Goal: Transaction & Acquisition: Purchase product/service

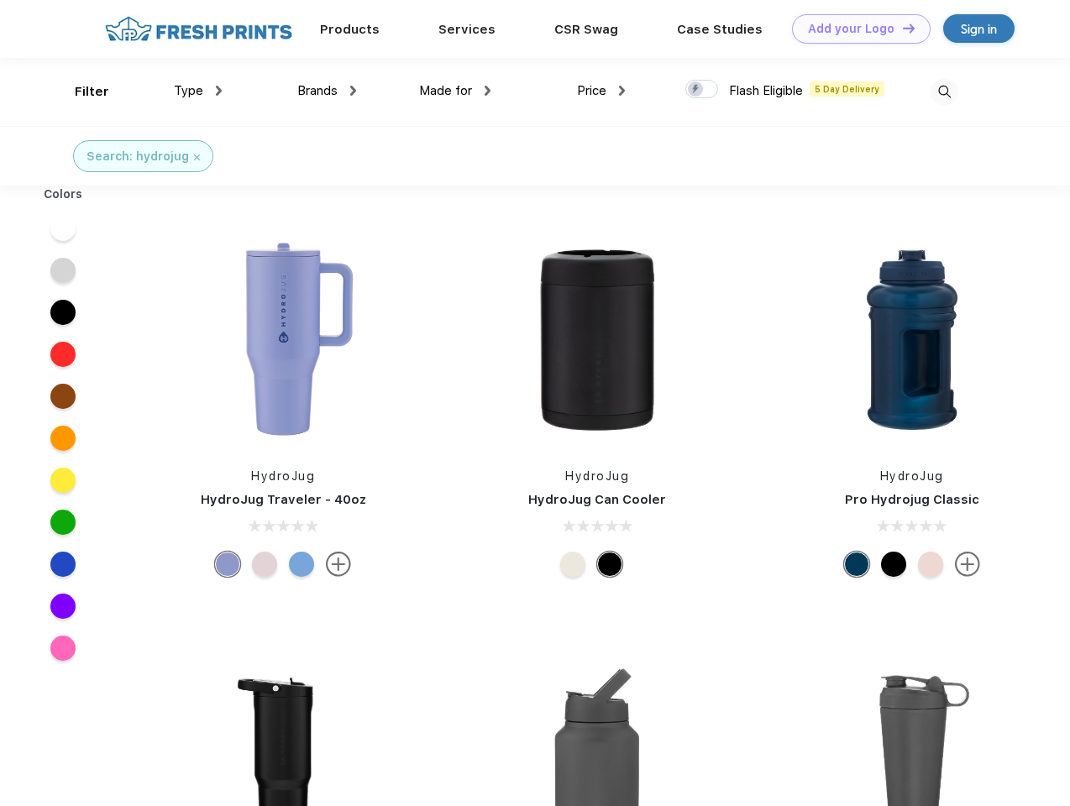
scroll to position [1, 0]
click at [855, 29] on link "Add your Logo Design Tool" at bounding box center [861, 28] width 139 height 29
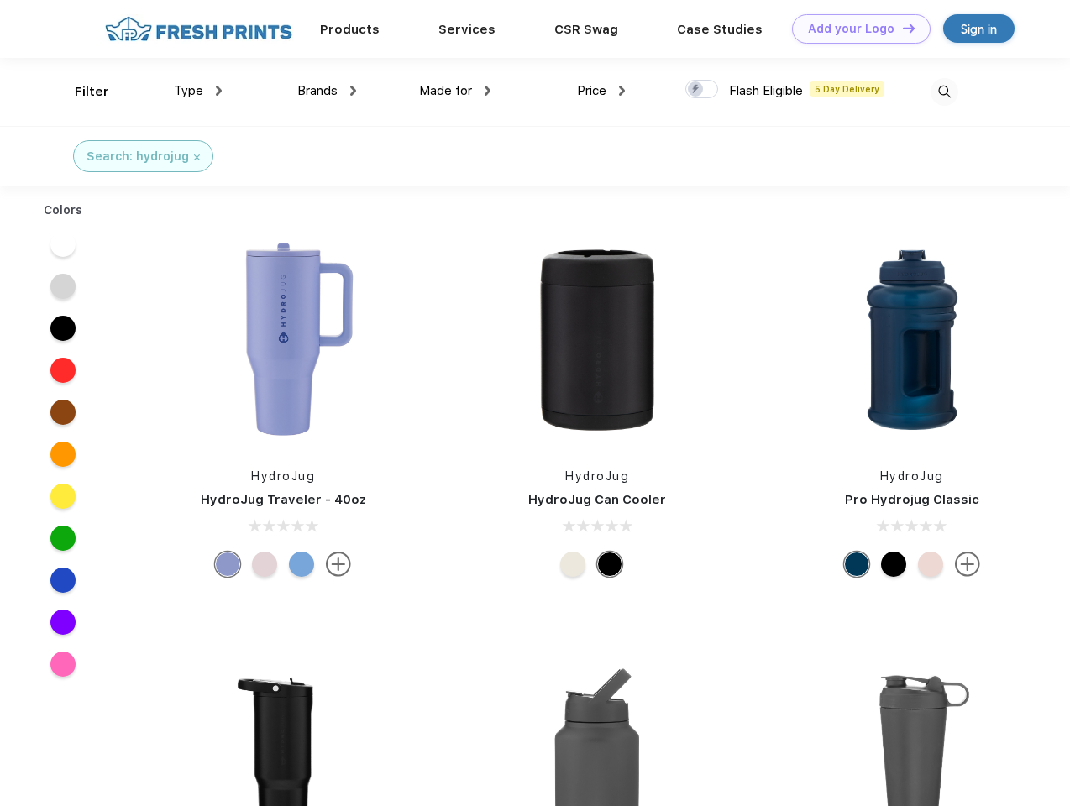
click at [0, 0] on div "Design Tool" at bounding box center [0, 0] width 0 height 0
click at [901, 28] on link "Add your Logo Design Tool" at bounding box center [861, 28] width 139 height 29
click at [81, 92] on div "Filter" at bounding box center [92, 91] width 34 height 19
click at [198, 91] on span "Type" at bounding box center [188, 90] width 29 height 15
click at [327, 91] on span "Brands" at bounding box center [317, 90] width 40 height 15
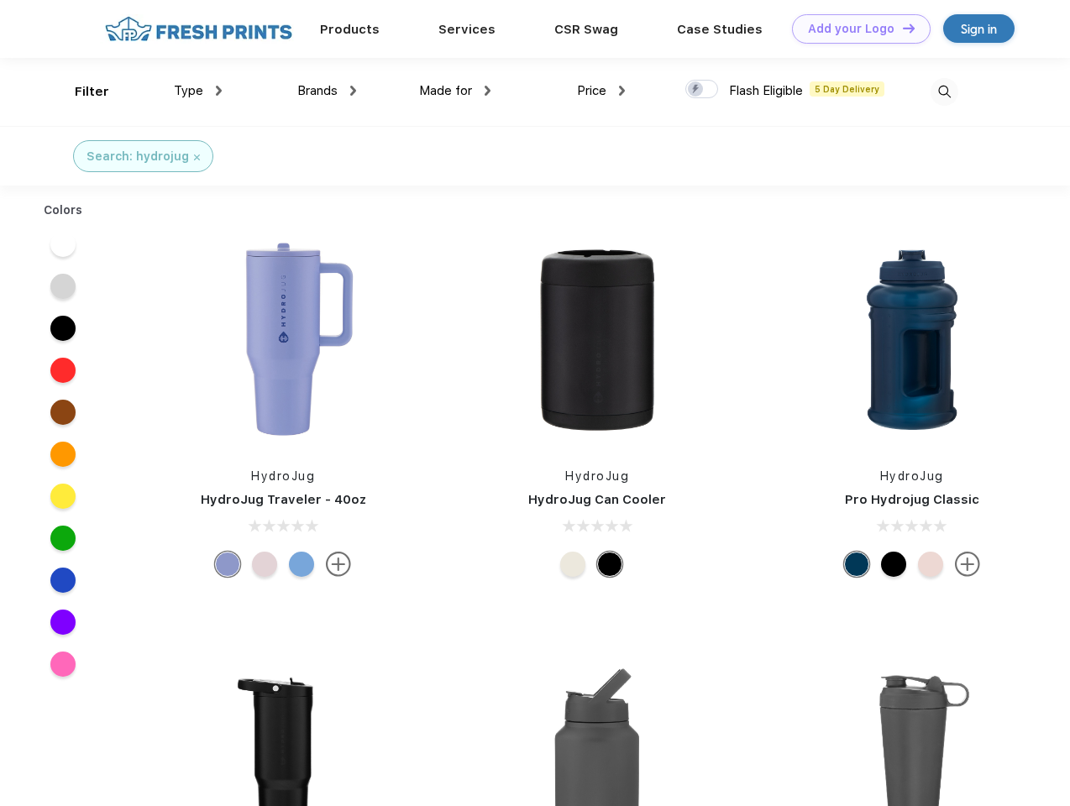
click at [455, 91] on span "Made for" at bounding box center [445, 90] width 53 height 15
click at [601, 91] on span "Price" at bounding box center [591, 90] width 29 height 15
click at [702, 90] on div at bounding box center [701, 89] width 33 height 18
click at [696, 90] on input "checkbox" at bounding box center [690, 84] width 11 height 11
click at [944, 92] on img at bounding box center [945, 92] width 28 height 28
